Goal: Information Seeking & Learning: Learn about a topic

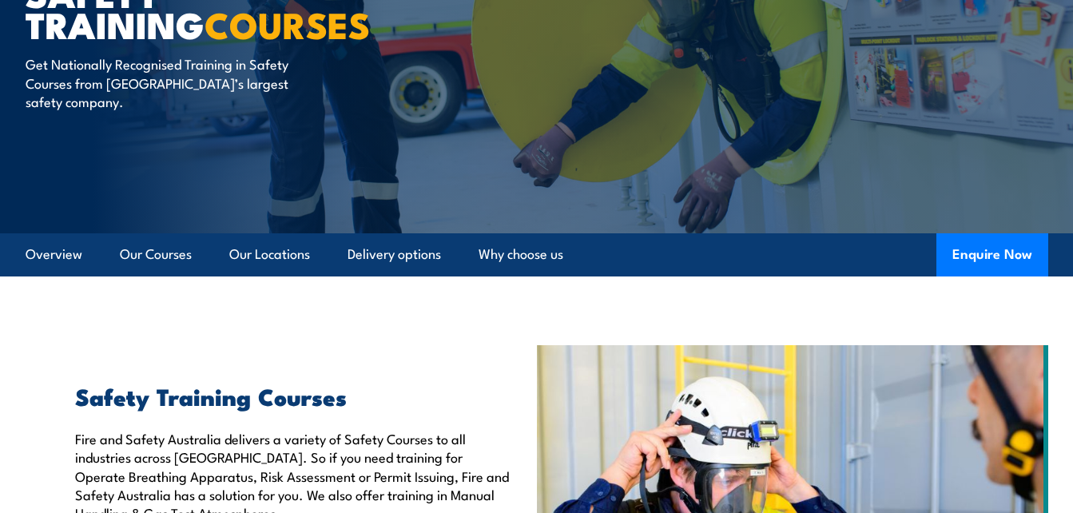
scroll to position [160, 0]
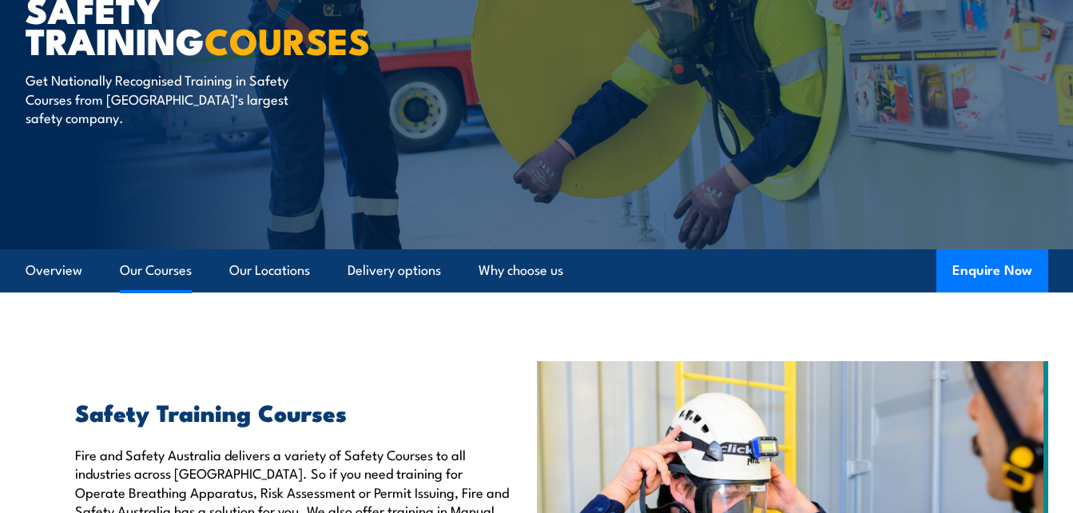
click at [163, 268] on link "Our Courses" at bounding box center [156, 270] width 72 height 42
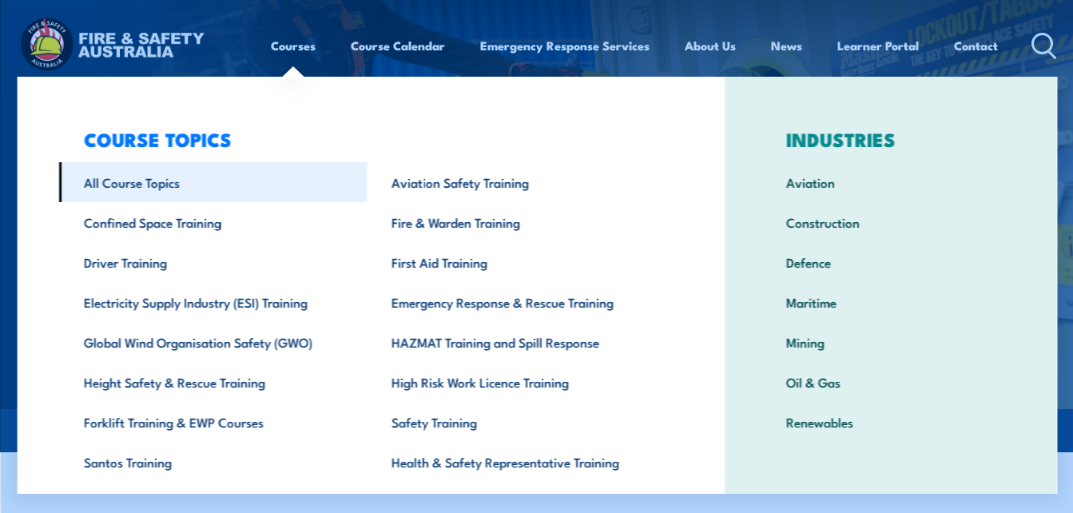
click at [141, 177] on link "All Course Topics" at bounding box center [212, 182] width 308 height 40
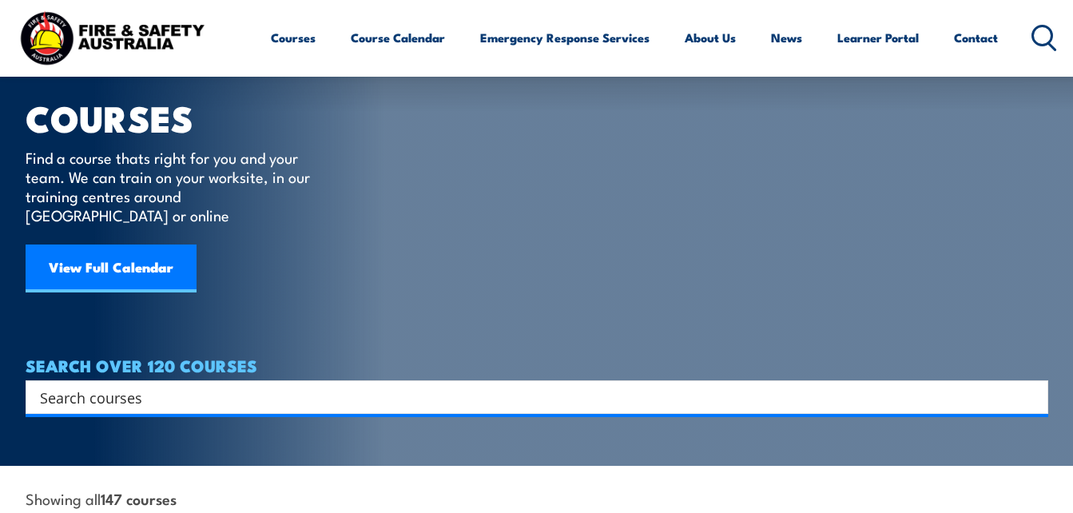
scroll to position [80, 0]
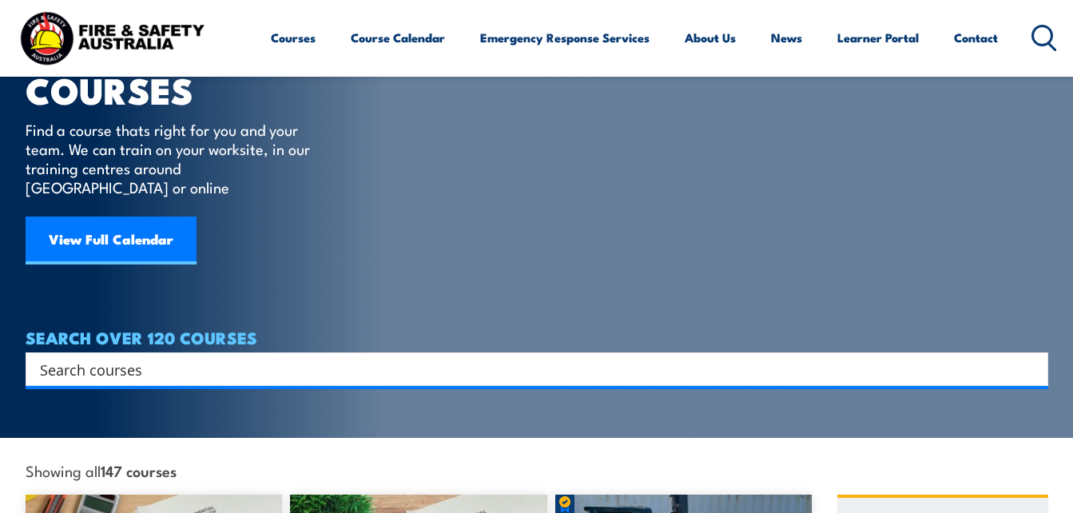
paste input "emergency evacuation coordination procedures and ECO"
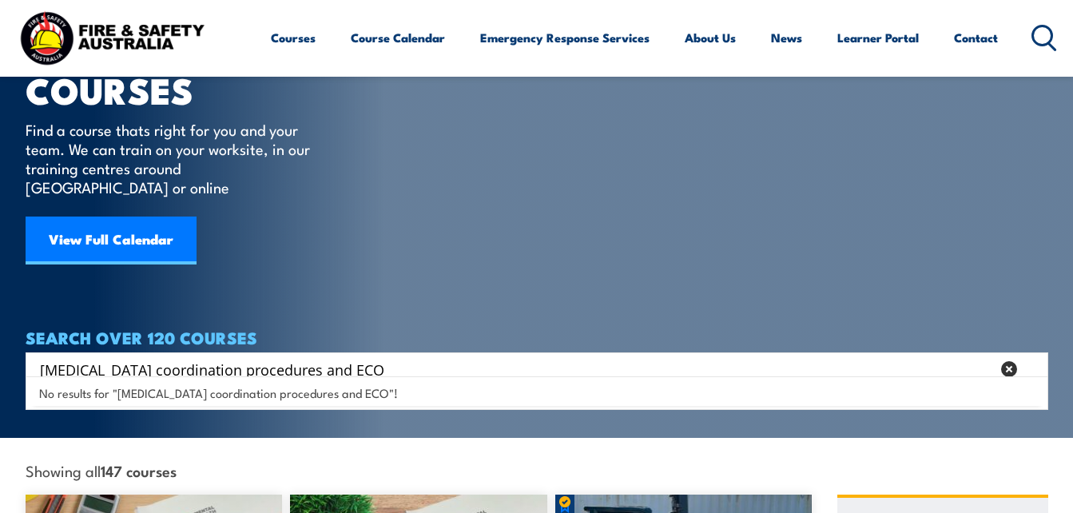
drag, startPoint x: 361, startPoint y: 352, endPoint x: 399, endPoint y: 352, distance: 37.5
click at [399, 357] on input "emergency evacuation coordination procedures and ECO" at bounding box center [515, 369] width 951 height 24
click at [393, 357] on input "emergency evacuation coordination procedures and ECO" at bounding box center [515, 369] width 951 height 24
click at [371, 357] on input "emergency evacuation coordination procedures and ECO" at bounding box center [515, 369] width 951 height 24
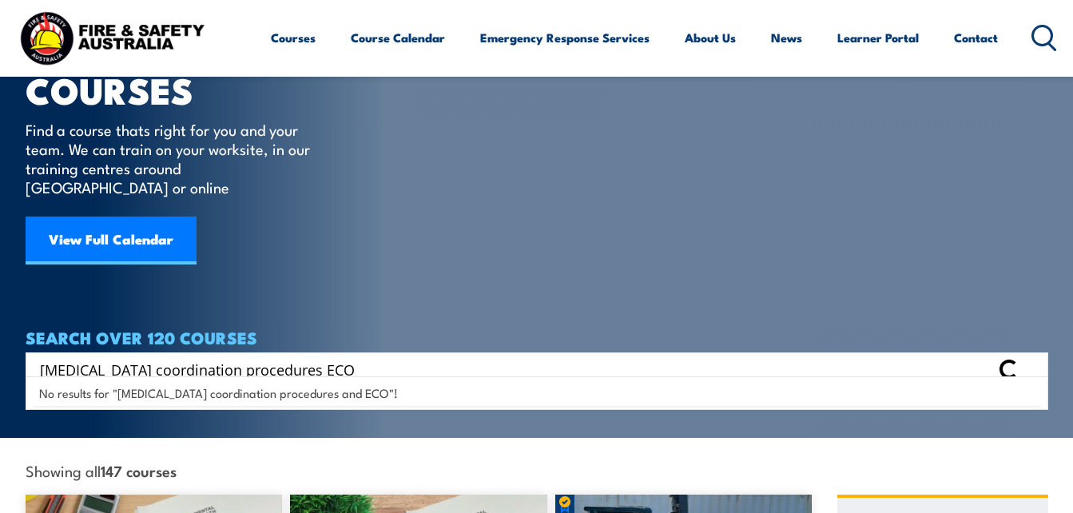
type input "emergency evacuation coordination procedures ECO"
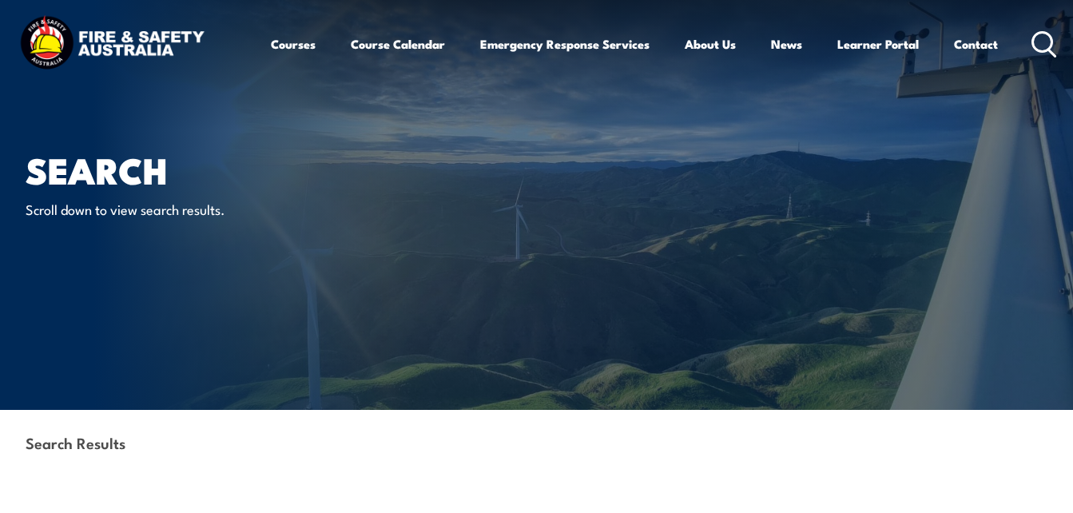
click at [1040, 43] on icon at bounding box center [1044, 44] width 26 height 26
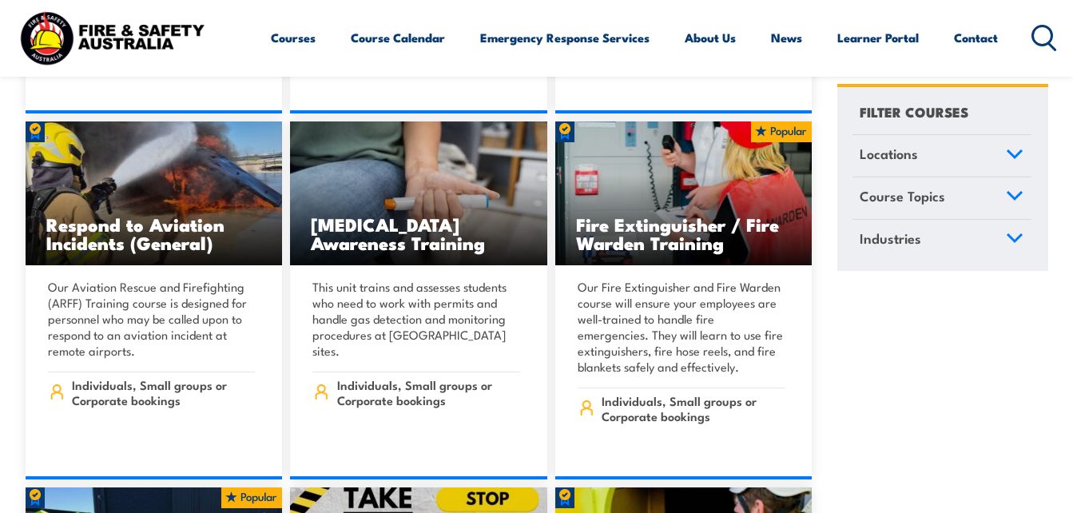
scroll to position [5591, 0]
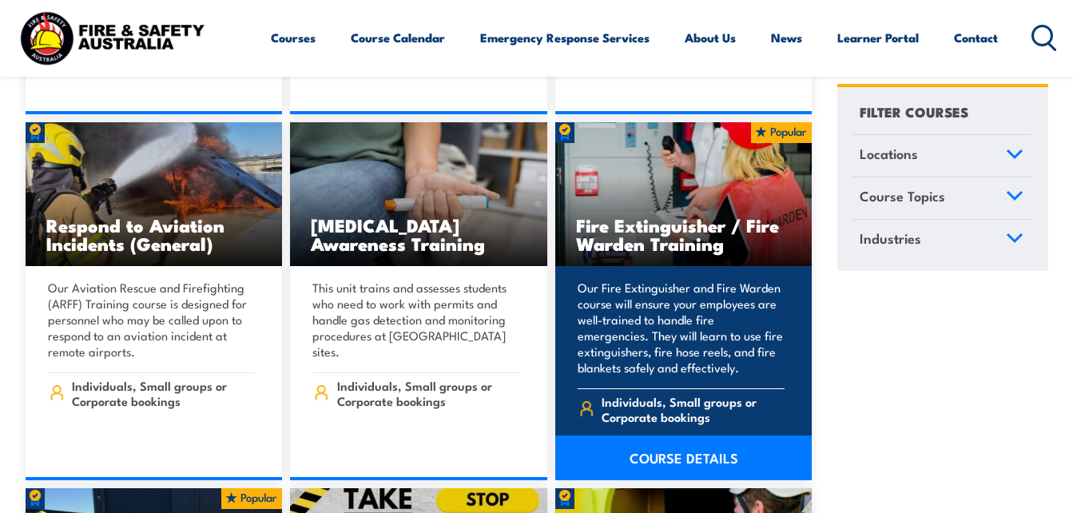
click at [659, 435] on link "COURSE DETAILS" at bounding box center [683, 457] width 257 height 45
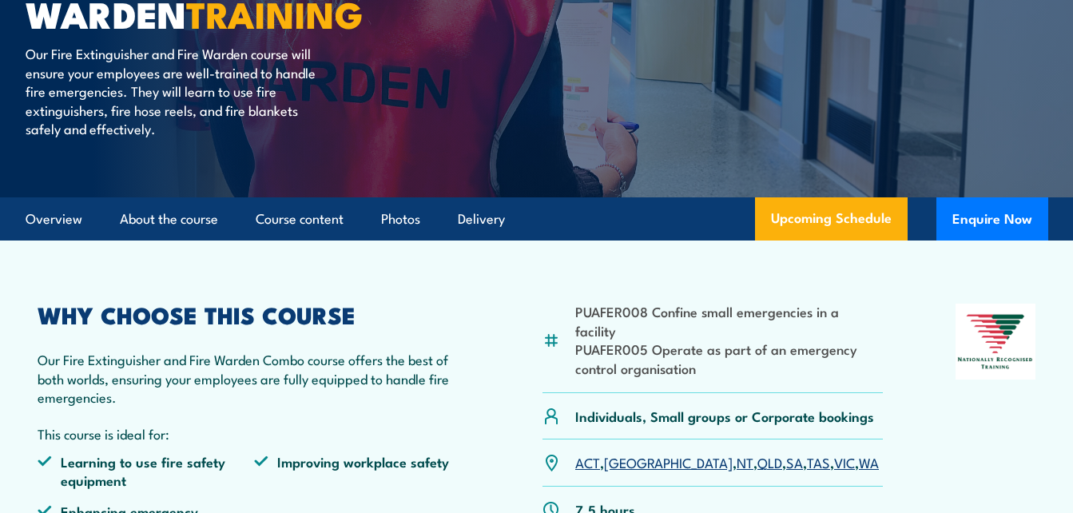
scroll to position [80, 0]
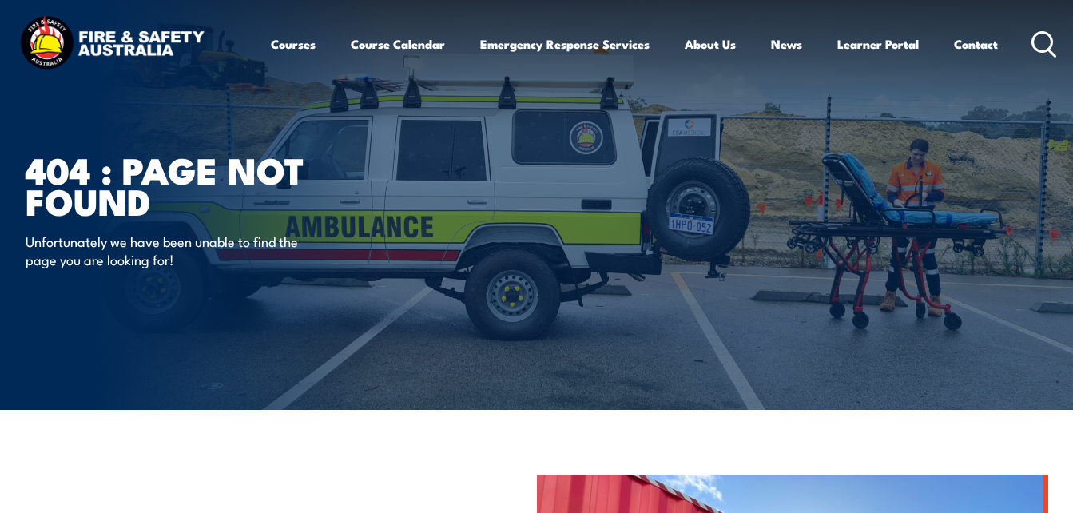
click at [1044, 32] on circle at bounding box center [1042, 41] width 19 height 19
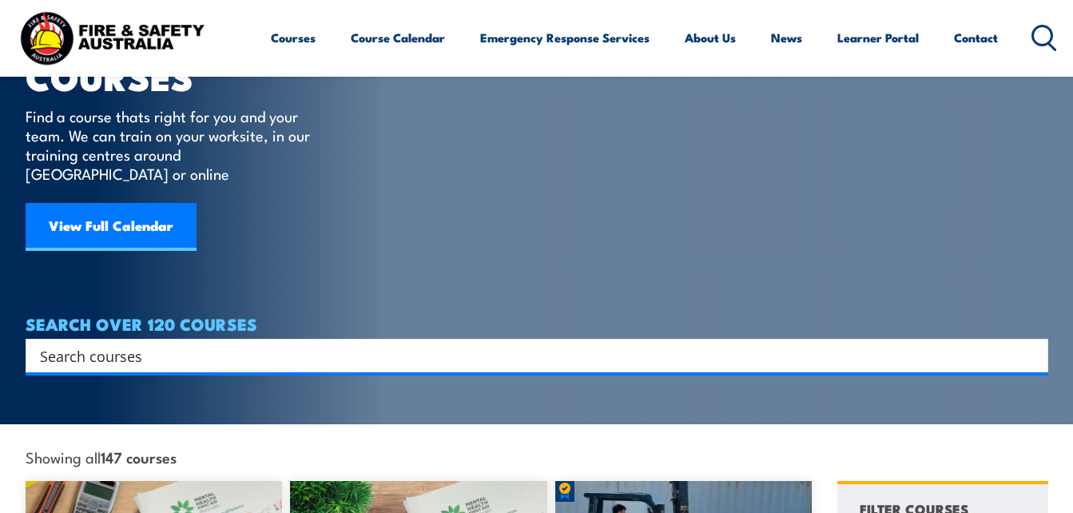
scroll to position [80, 0]
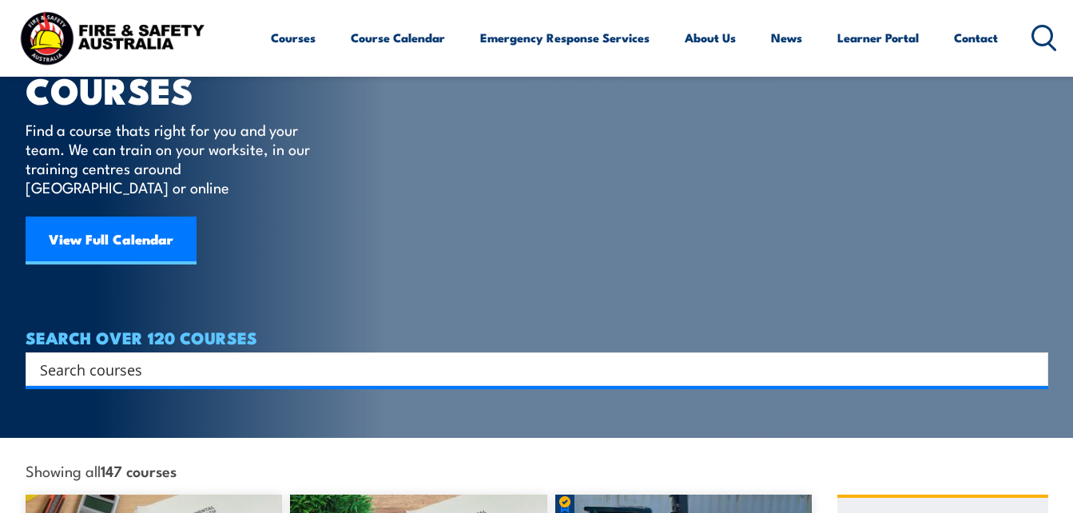
paste input "Auskids [GEOGRAPHIC_DATA]"
type input "Auskids [GEOGRAPHIC_DATA]"
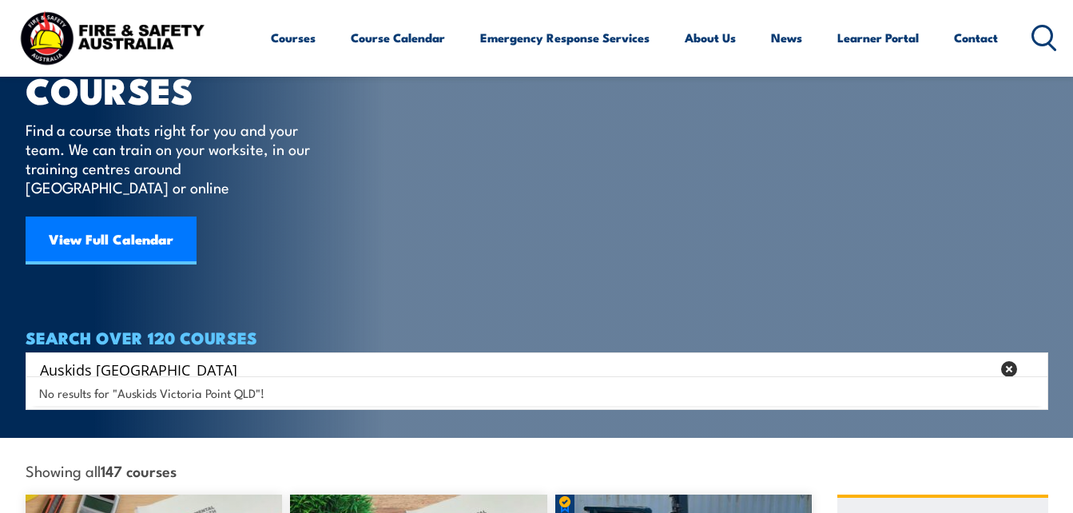
drag, startPoint x: 148, startPoint y: 355, endPoint x: 14, endPoint y: 372, distance: 135.3
click at [14, 372] on section "COURSES Find a course thats right for you and your team. We can train on your w…" at bounding box center [536, 179] width 1073 height 518
